Goal: Task Accomplishment & Management: Complete application form

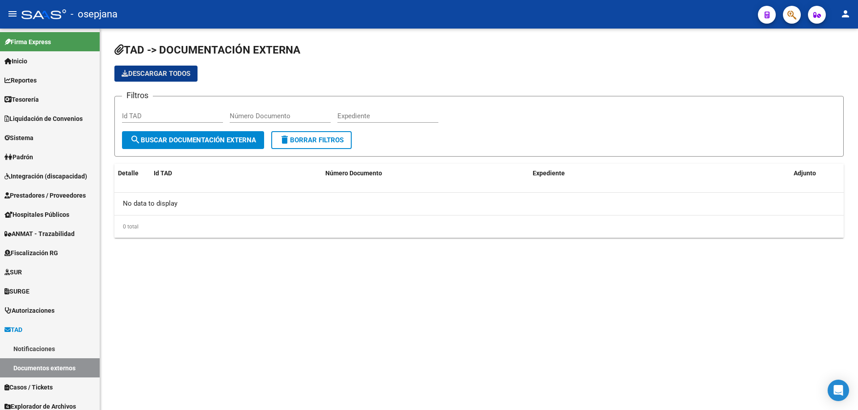
scroll to position [6, 0]
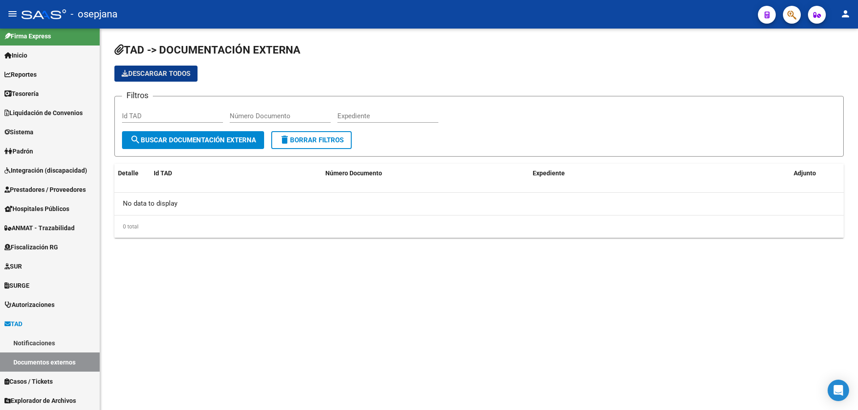
click at [795, 19] on icon "button" at bounding box center [791, 15] width 9 height 10
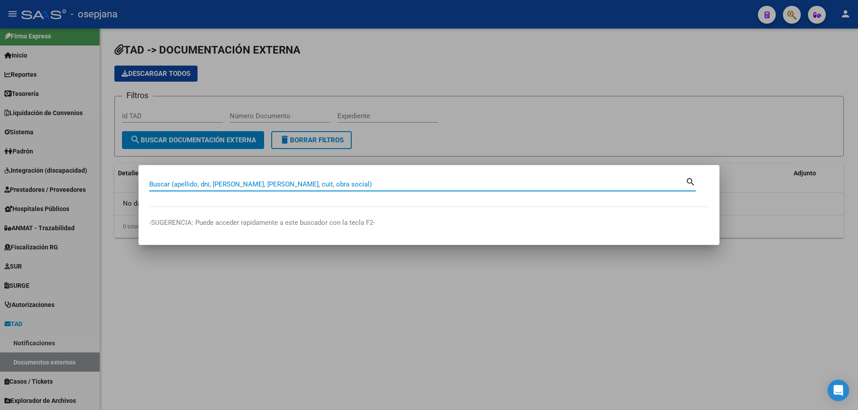
paste input "56634003"
type input "56634003"
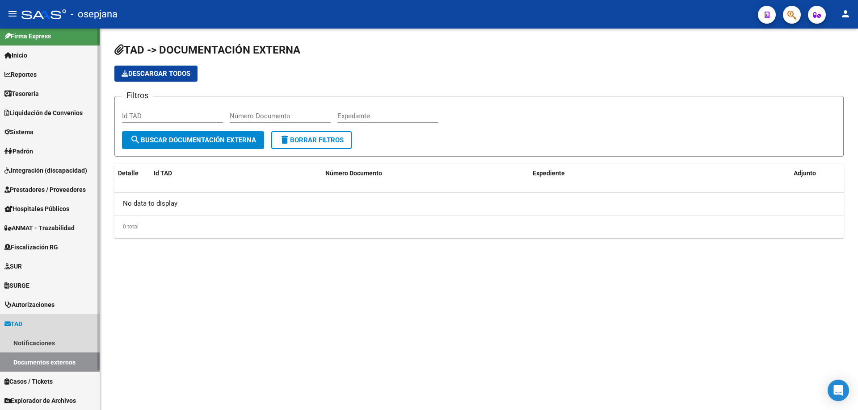
click at [21, 326] on span "TAD" at bounding box center [13, 324] width 18 height 10
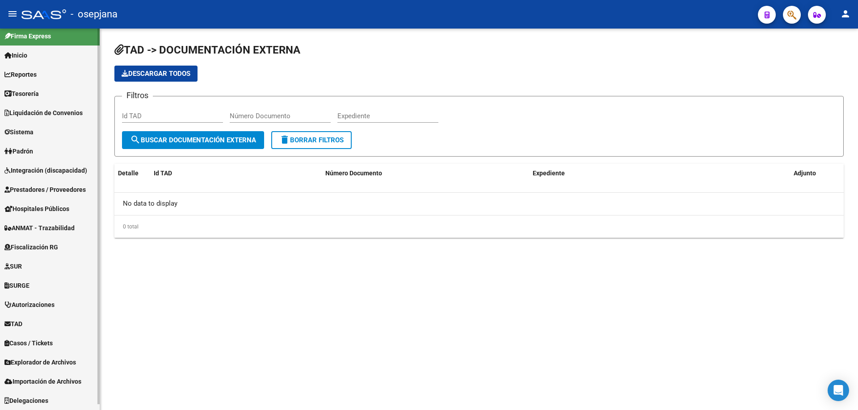
click at [32, 247] on span "Fiscalización RG" at bounding box center [31, 248] width 54 height 10
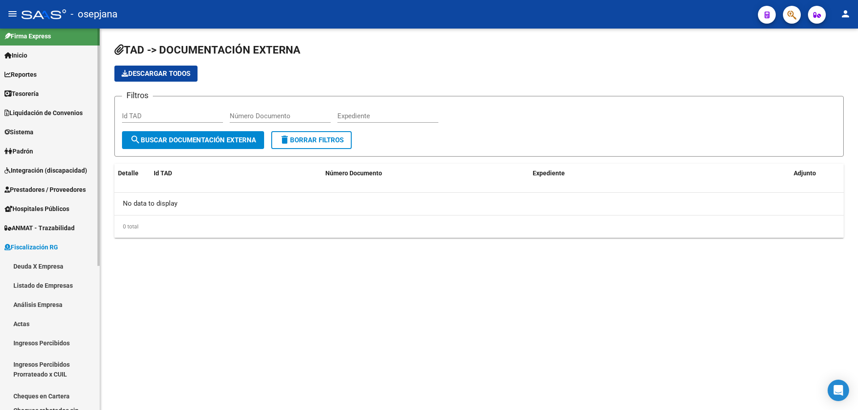
click at [31, 266] on link "Deuda X Empresa" at bounding box center [50, 266] width 100 height 19
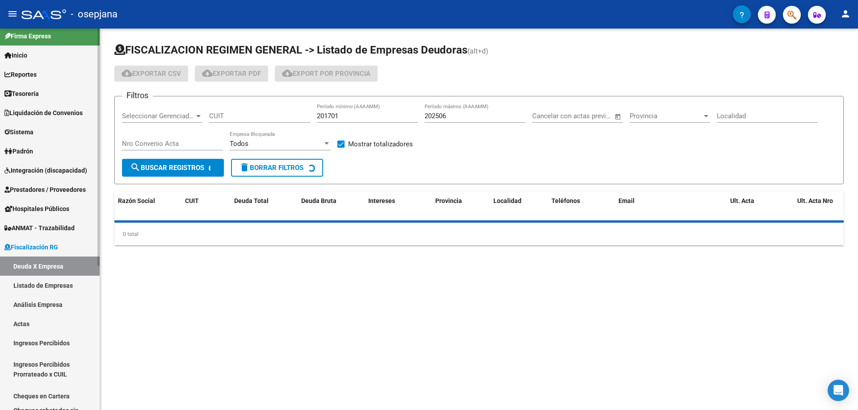
click at [9, 322] on link "Actas" at bounding box center [50, 323] width 100 height 19
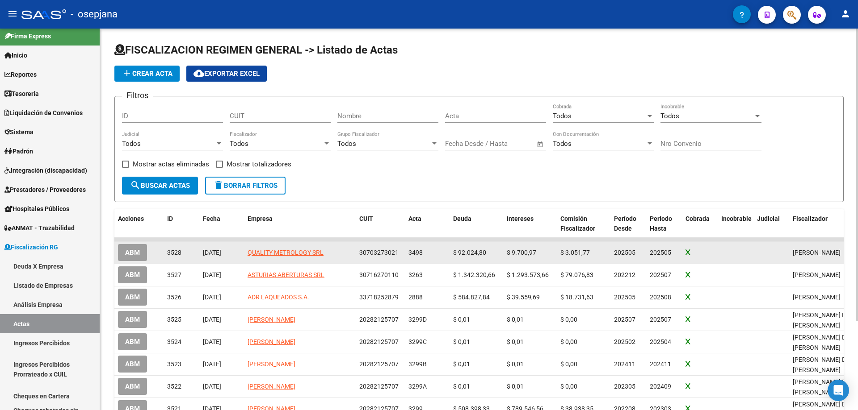
click at [134, 251] on span "ABM" at bounding box center [132, 253] width 15 height 8
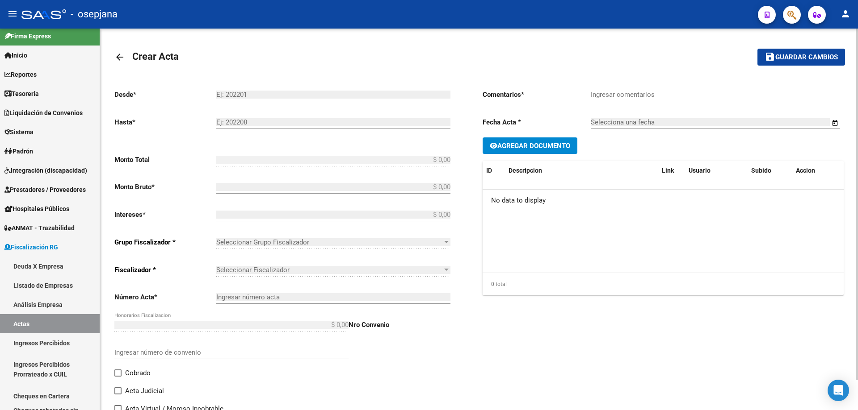
type input "202505"
type input "$ 111.898,35"
type input "$ 92.024,80"
type input "$ 9.700,97"
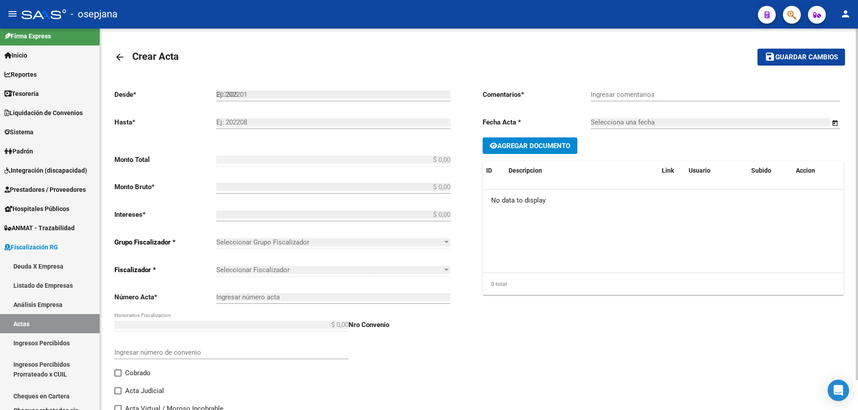
type input "3498"
type input "$ 10.172,58"
checkbox input "true"
type input "."
type input "18/09/2025"
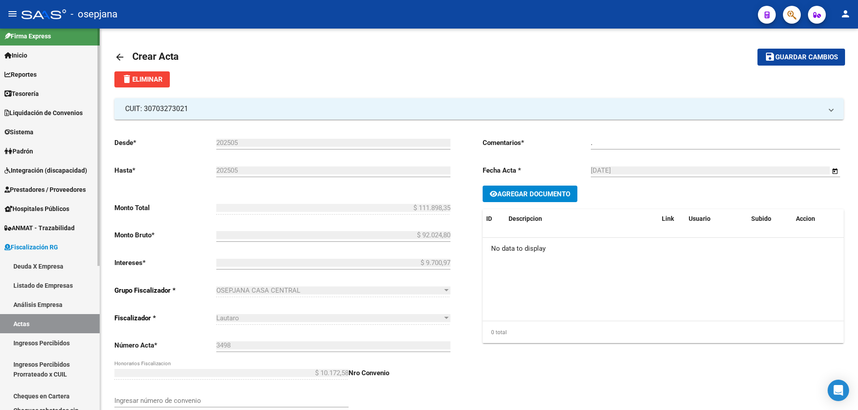
click at [39, 265] on link "Deuda X Empresa" at bounding box center [50, 266] width 100 height 19
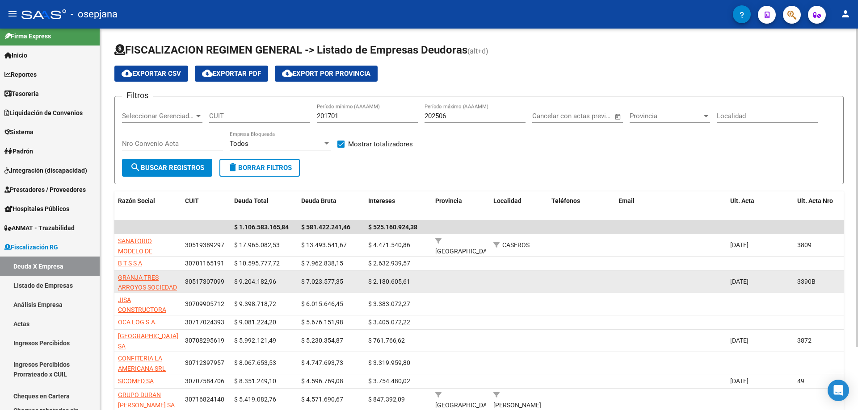
scroll to position [45, 0]
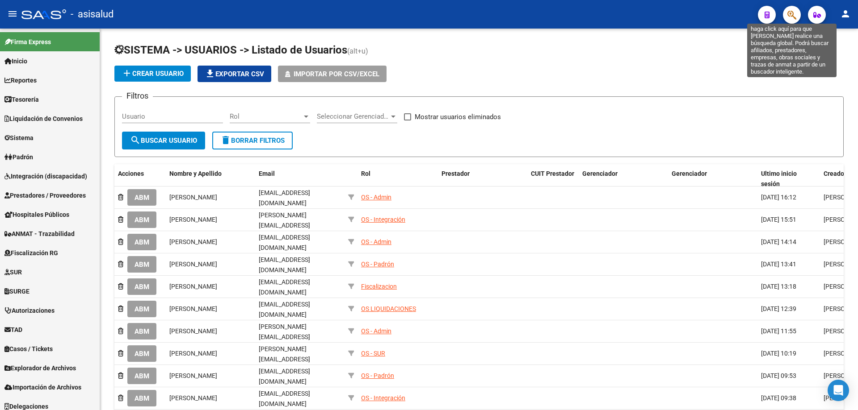
click at [790, 15] on icon "button" at bounding box center [791, 15] width 9 height 10
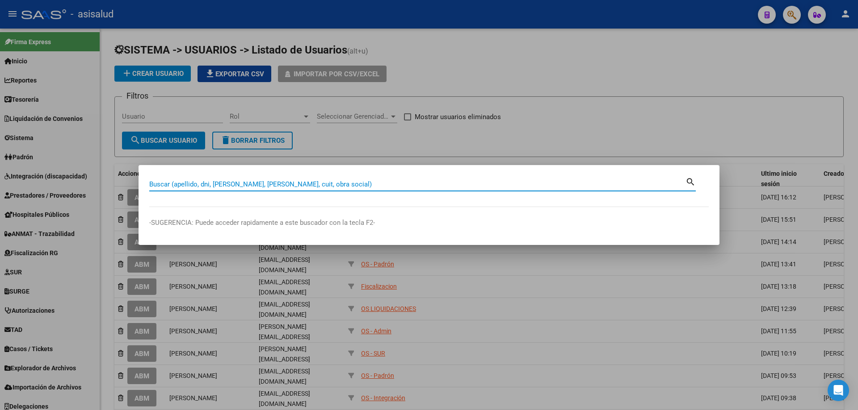
paste input "56634003"
type input "56634003"
